Goal: Task Accomplishment & Management: Manage account settings

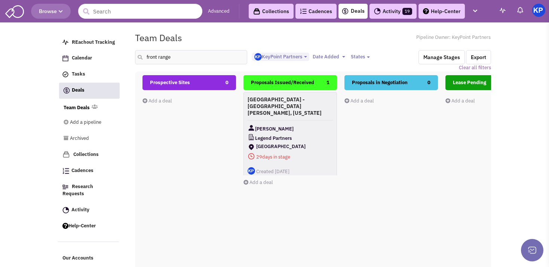
select select "1900"
select select
drag, startPoint x: 172, startPoint y: 55, endPoint x: 149, endPoint y: 61, distance: 24.3
click at [149, 61] on input "front range" at bounding box center [191, 57] width 112 height 14
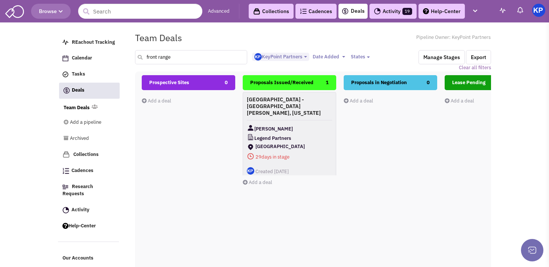
type input "f"
type input "[GEOGRAPHIC_DATA]"
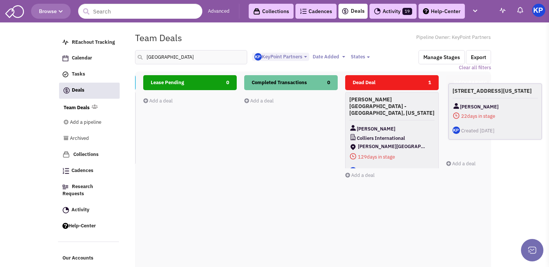
scroll to position [0, 333]
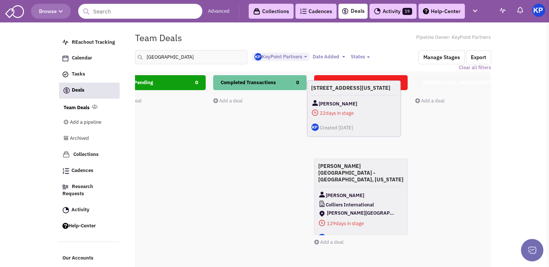
drag, startPoint x: 276, startPoint y: 111, endPoint x: 345, endPoint y: 105, distance: 69.4
click at [345, 105] on div "[STREET_ADDRESS][US_STATE] [PERSON_NAME] 22 days in stage $ 0 Tasks" at bounding box center [353, 108] width 93 height 56
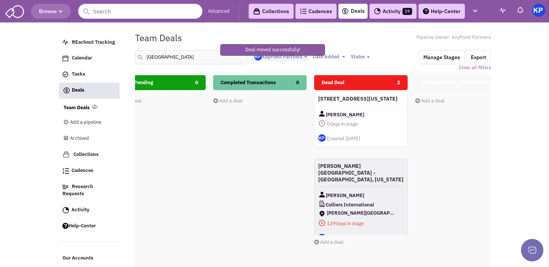
click at [356, 110] on div "[STREET_ADDRESS][US_STATE] [PERSON_NAME] 0 days in stage $ 0 Tasks" at bounding box center [360, 119] width 93 height 56
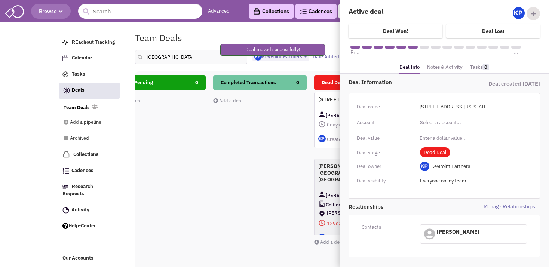
click at [431, 65] on link "Notes & Activity" at bounding box center [445, 67] width 36 height 11
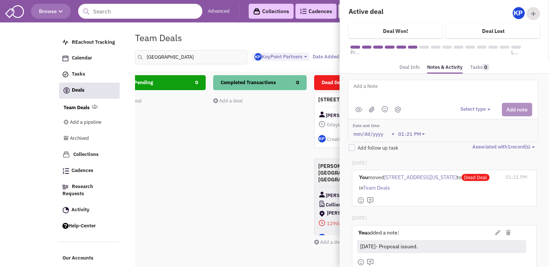
click at [375, 85] on textarea at bounding box center [445, 92] width 185 height 21
type textarea "[DATE]- Per Broker; deal terms are too far off."
click at [470, 106] on button "Select type" at bounding box center [476, 109] width 32 height 7
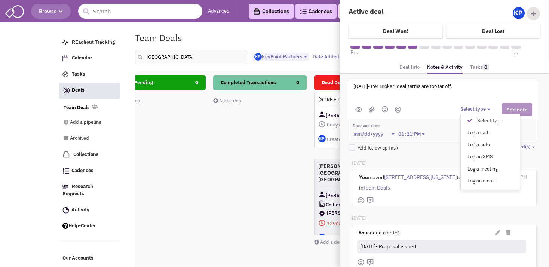
click at [470, 143] on div "Log a note" at bounding box center [472, 144] width 18 height 7
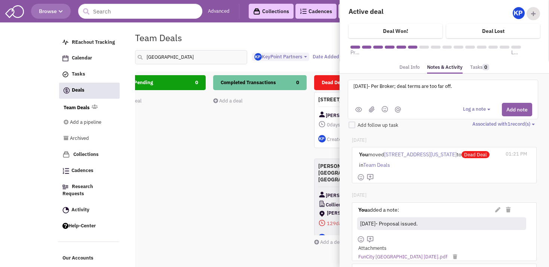
click at [506, 107] on button "Add note" at bounding box center [517, 109] width 30 height 13
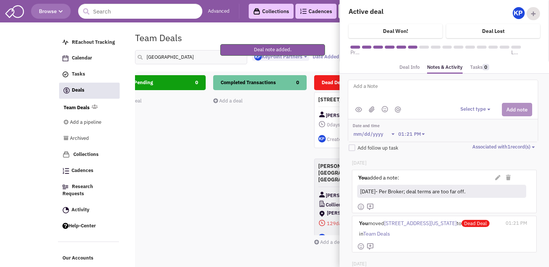
click at [297, 139] on div "Completed Transactions 0 Add a deal Total: $ 0" at bounding box center [259, 207] width 93 height 265
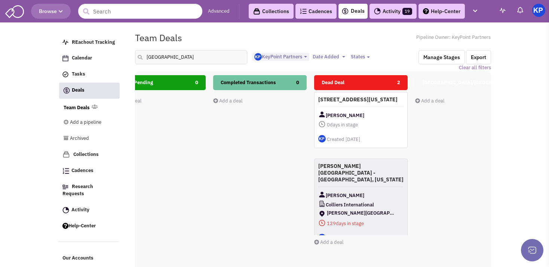
click at [396, 8] on link "Activity 19" at bounding box center [392, 11] width 47 height 15
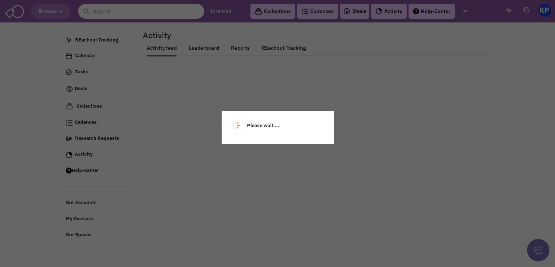
select select
